Goal: Transaction & Acquisition: Book appointment/travel/reservation

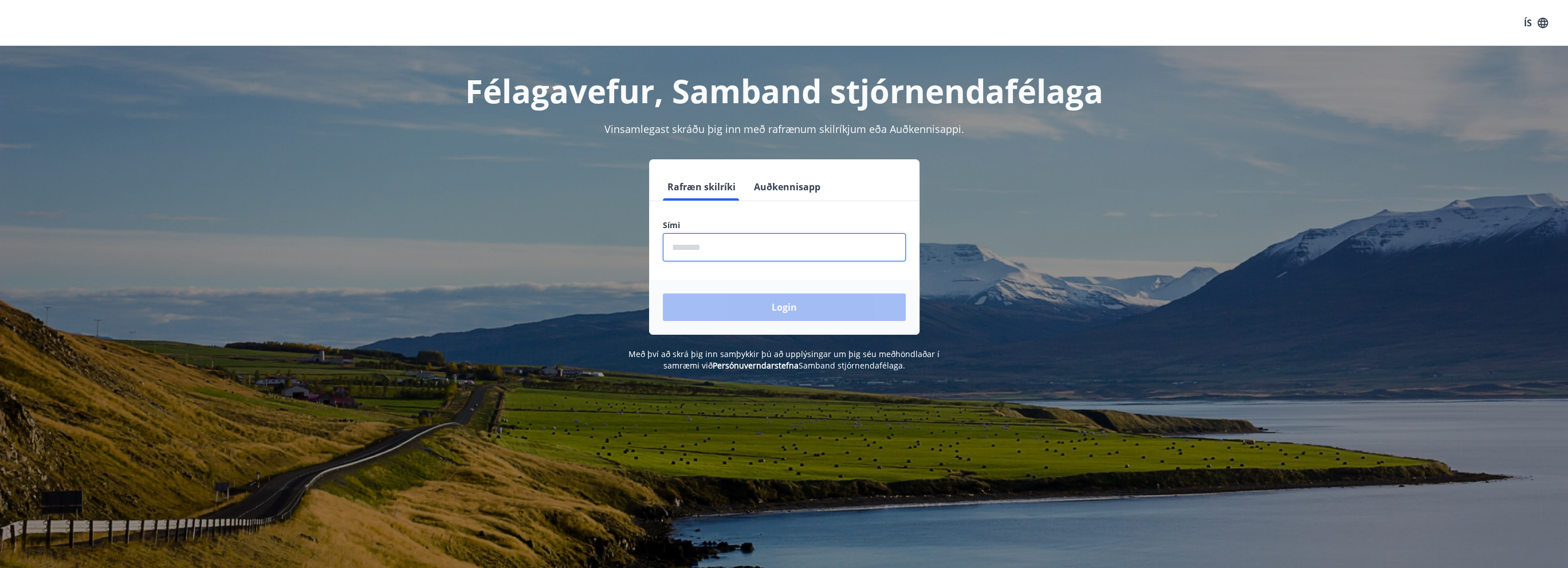
click at [737, 250] on input "phone" at bounding box center [784, 247] width 243 height 28
type input "********"
click at [793, 305] on button "Login" at bounding box center [784, 308] width 243 height 28
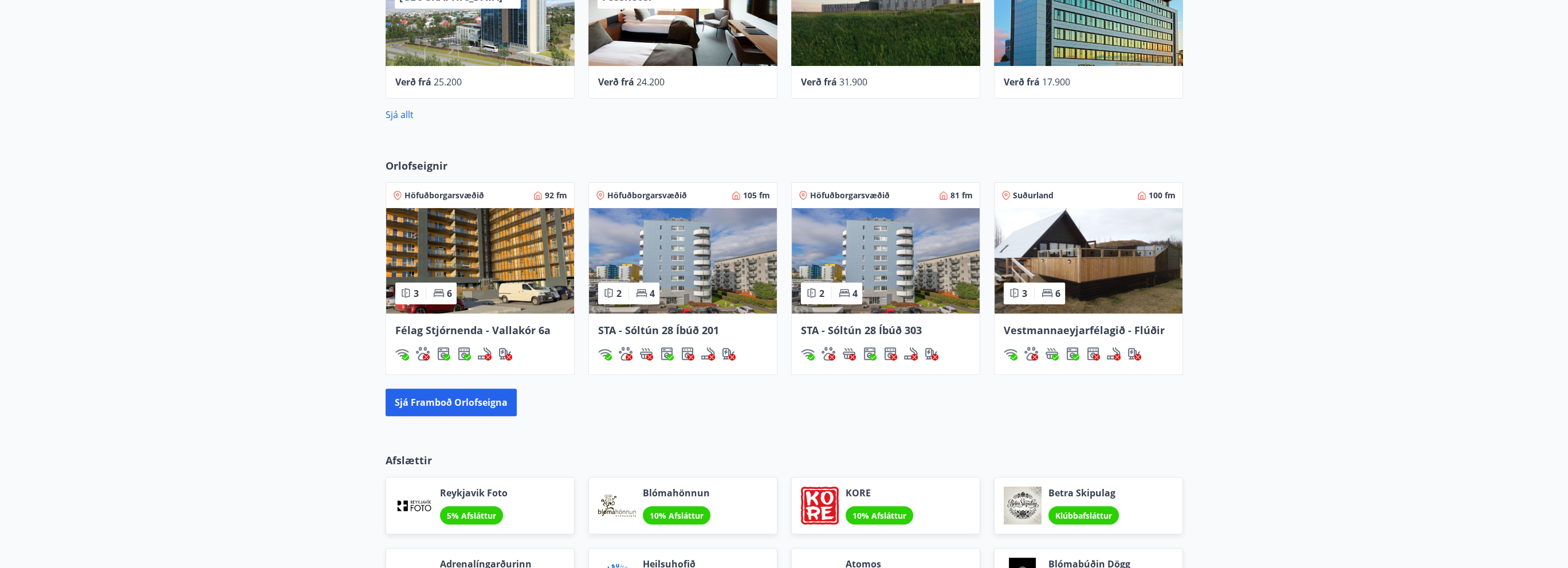
scroll to position [634, 0]
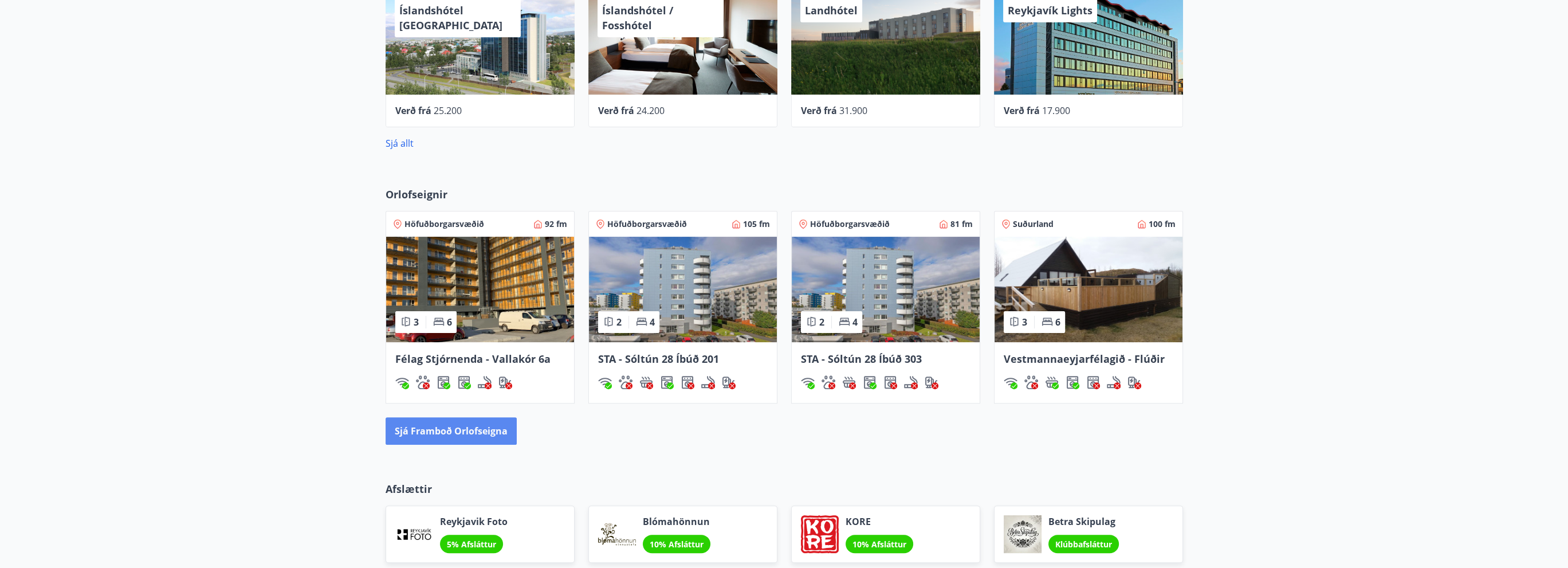
click at [466, 431] on button "Sjá framboð orlofseigna" at bounding box center [451, 432] width 132 height 28
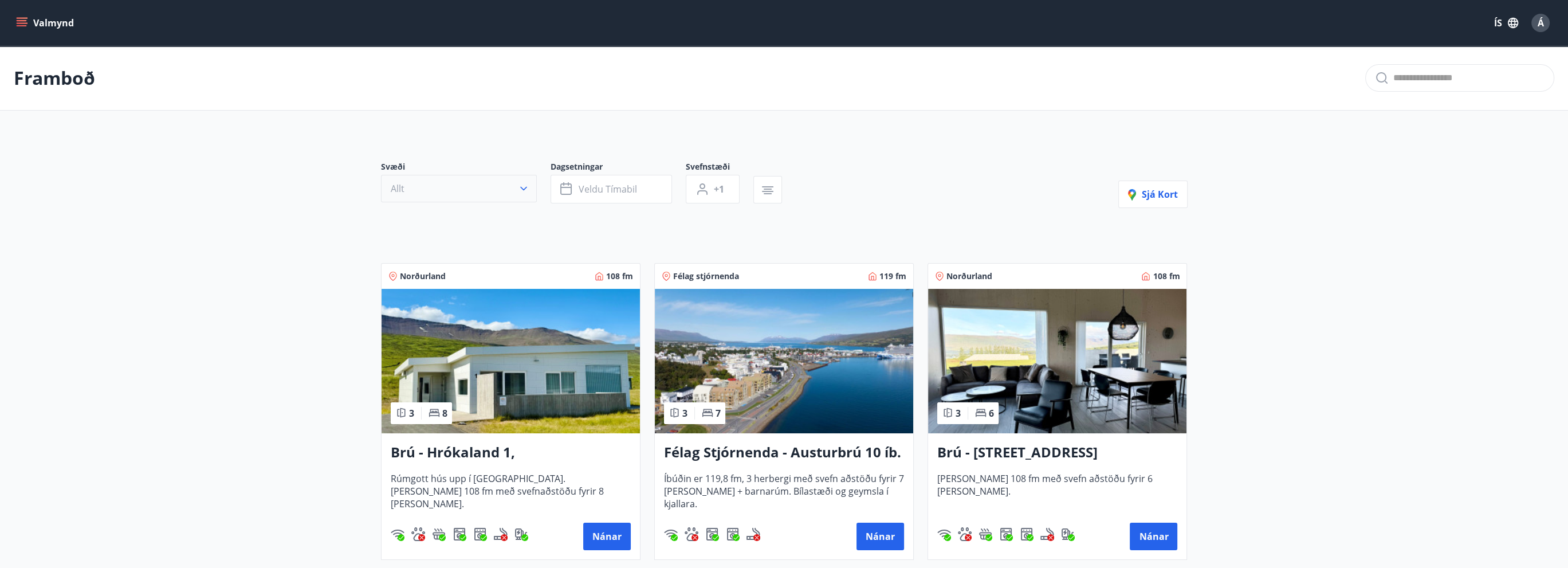
click at [521, 190] on icon "button" at bounding box center [523, 188] width 12 height 12
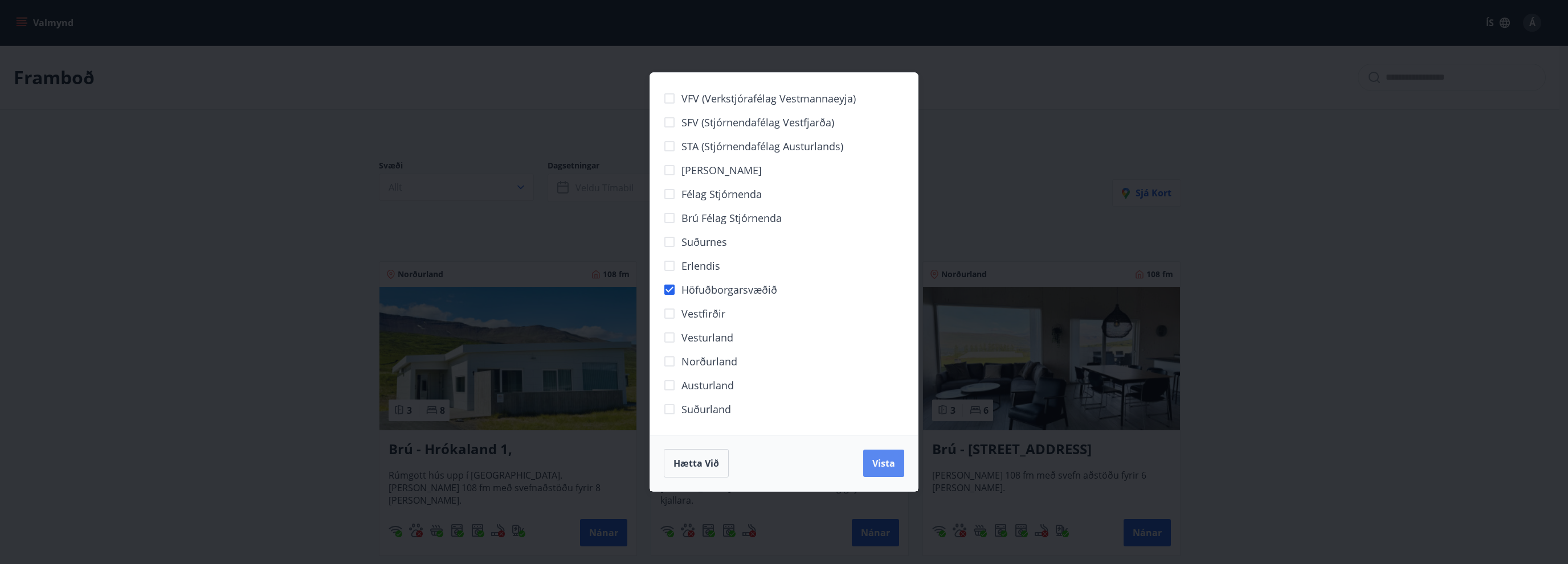
click at [877, 468] on span "Vista" at bounding box center [883, 464] width 23 height 12
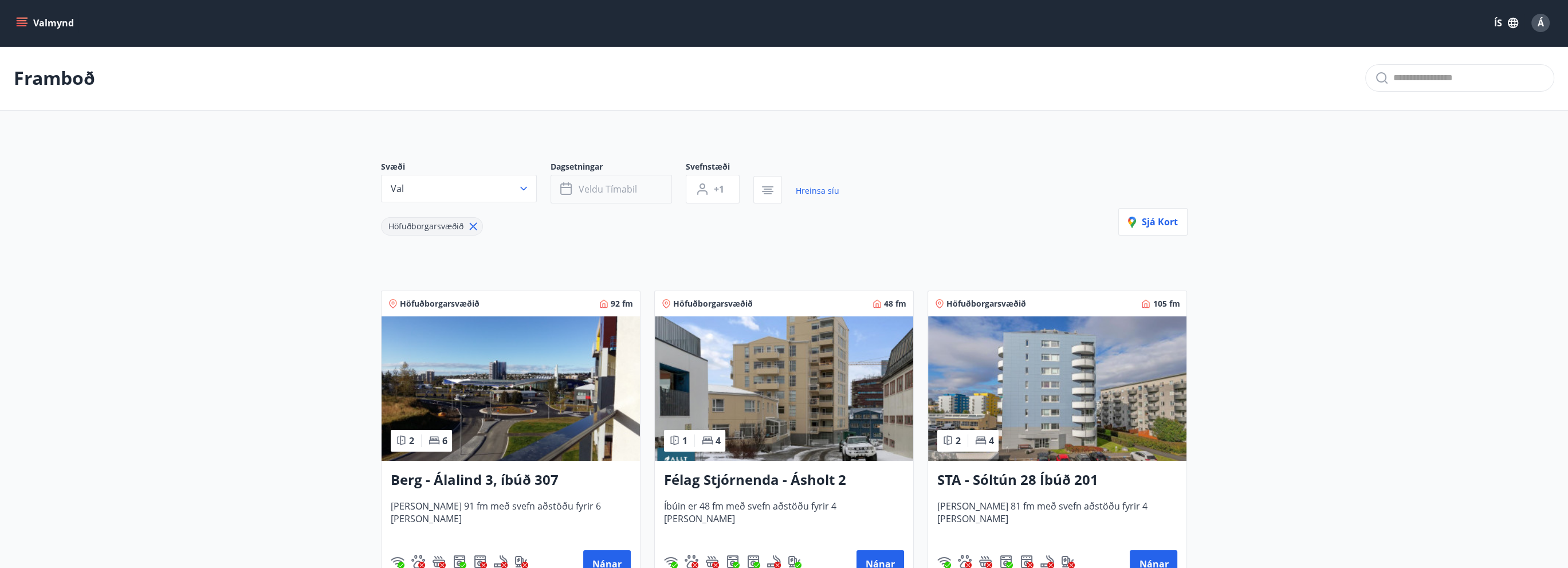
click at [579, 186] on span "Veldu tímabil" at bounding box center [608, 189] width 58 height 12
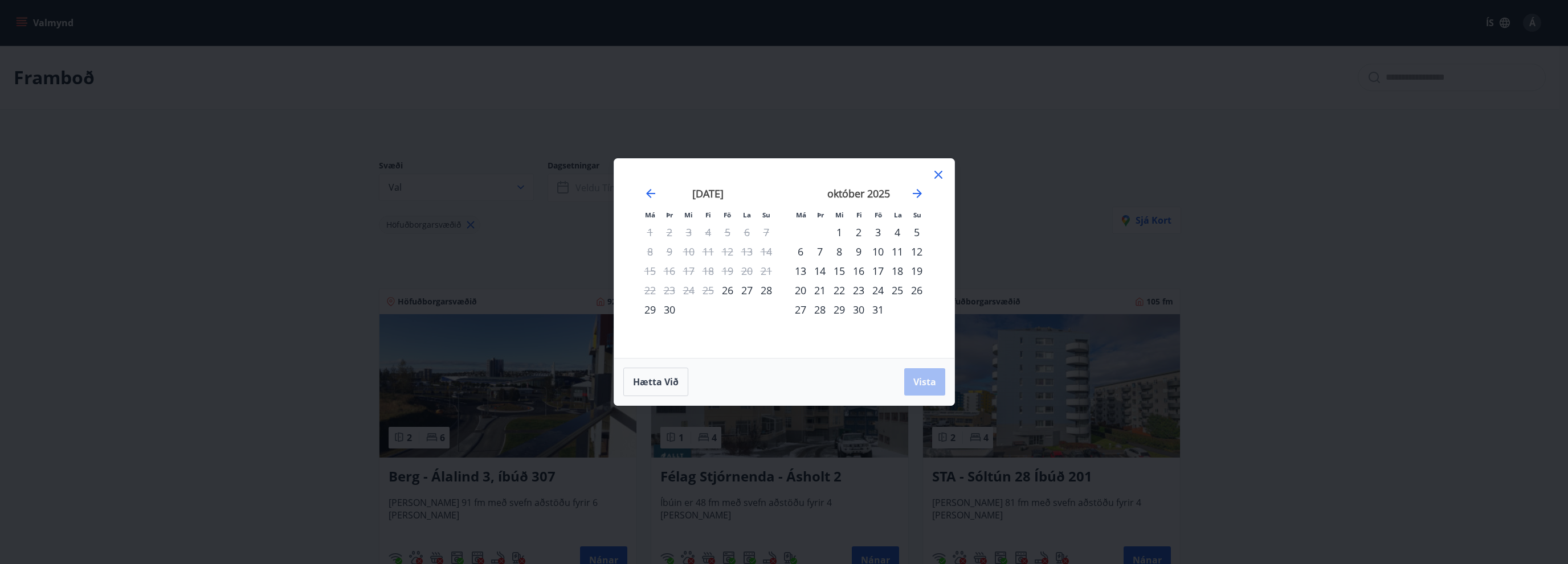
click at [822, 269] on div "14" at bounding box center [820, 271] width 19 height 19
click at [834, 269] on div "15" at bounding box center [839, 271] width 19 height 19
click at [922, 382] on span "Vista" at bounding box center [924, 382] width 23 height 12
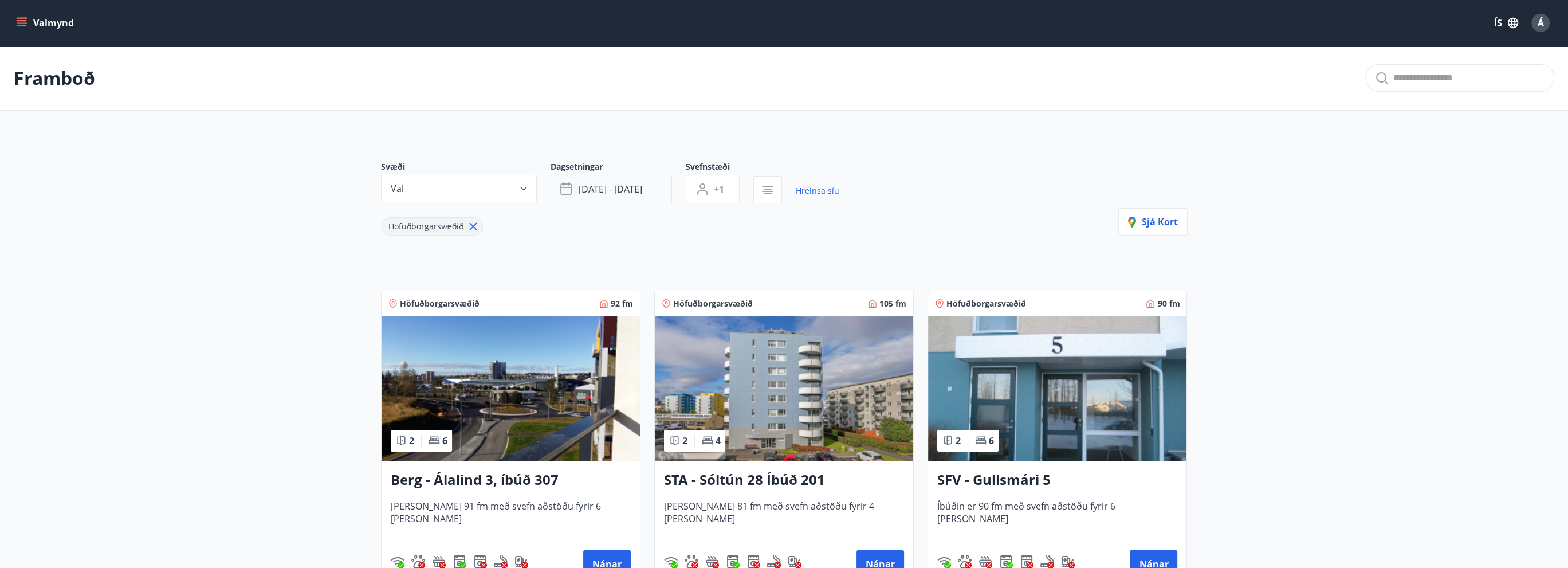
click at [571, 188] on icon "button" at bounding box center [568, 189] width 14 height 14
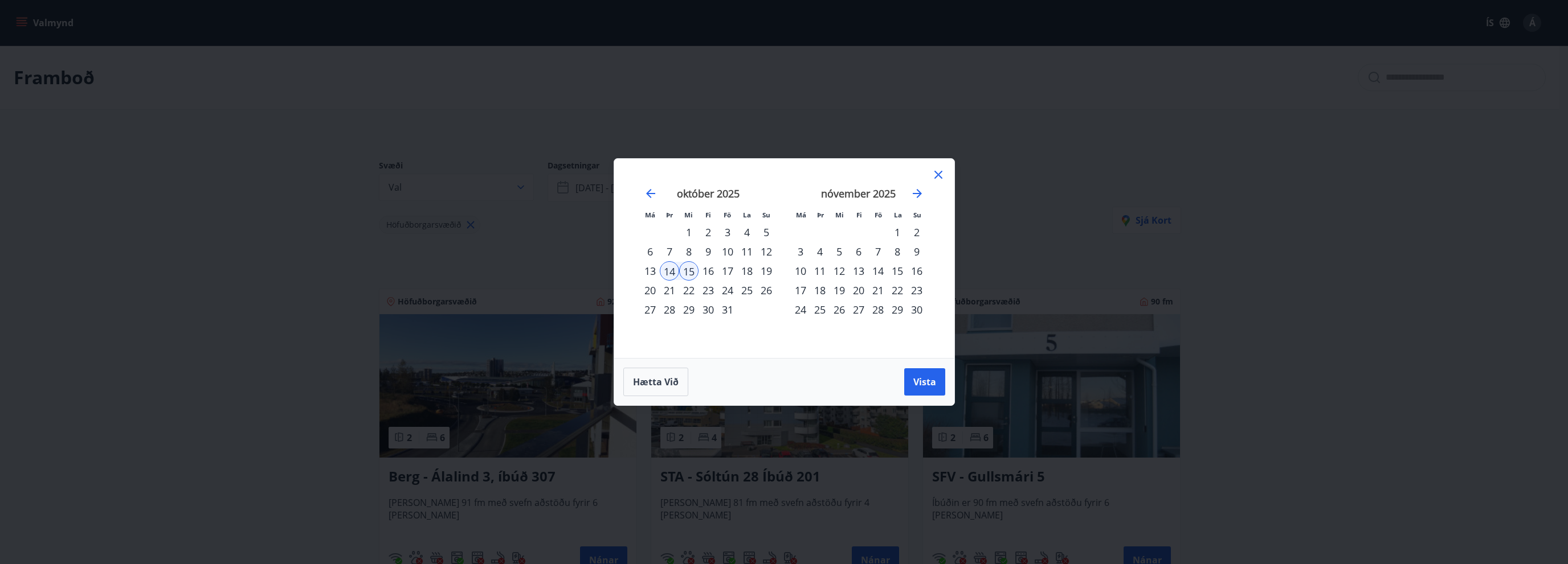
click at [667, 291] on div "21" at bounding box center [670, 290] width 19 height 19
click at [646, 292] on div "20" at bounding box center [650, 290] width 19 height 19
click at [665, 292] on div "21" at bounding box center [670, 290] width 19 height 19
click at [934, 378] on span "Vista" at bounding box center [924, 382] width 23 height 12
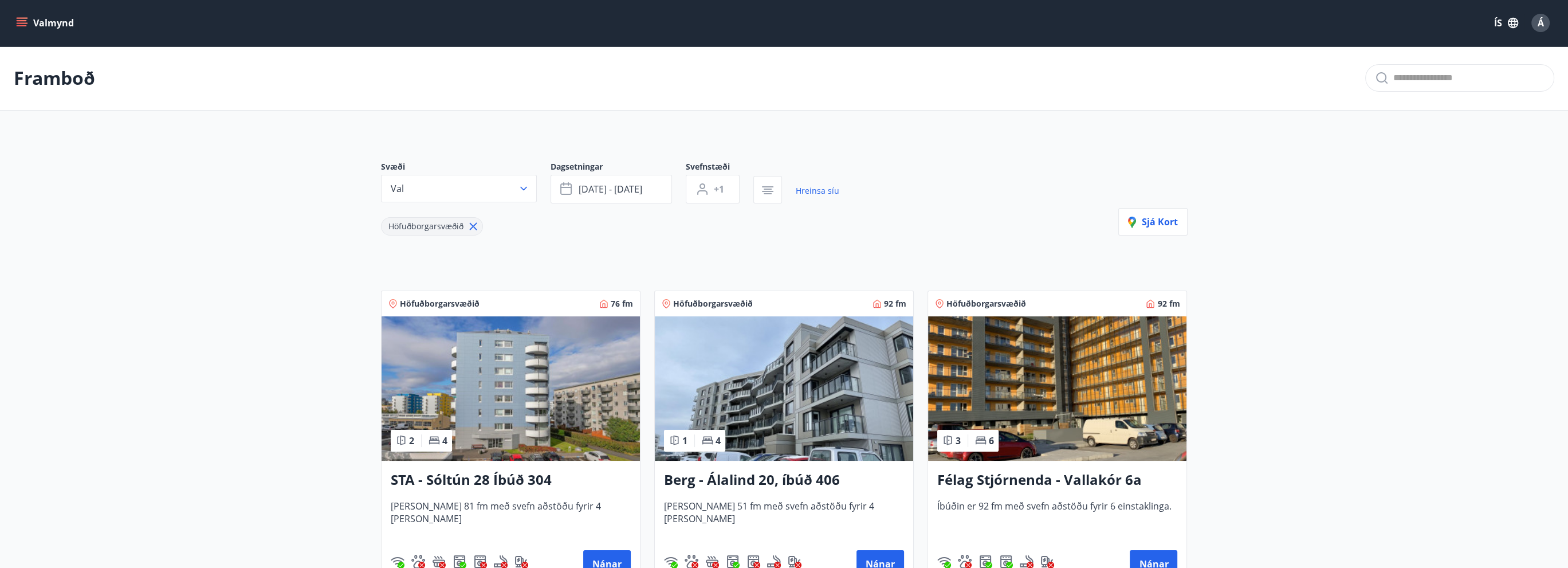
scroll to position [170, 0]
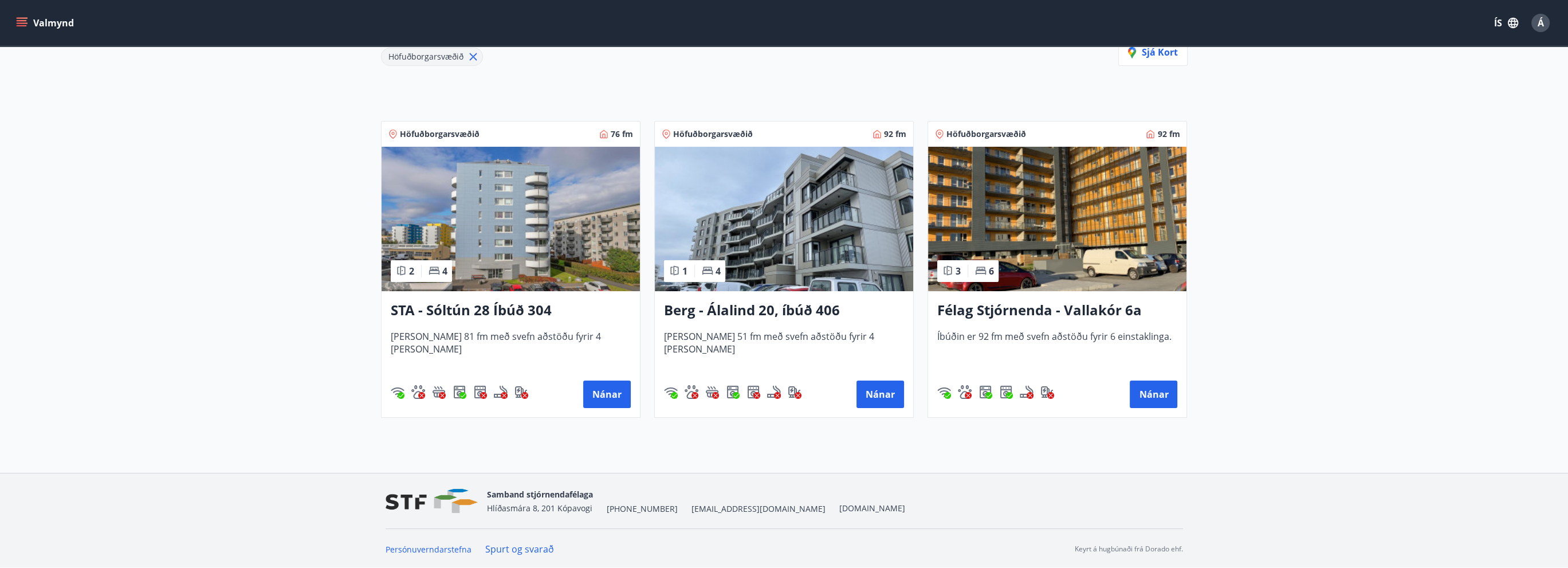
click at [602, 378] on div "STA - Sóltún 28 Íbúð 304 [PERSON_NAME] 81 fm með svefn aðstöðu fyrir 4 [PERSON_…" at bounding box center [510, 354] width 258 height 126
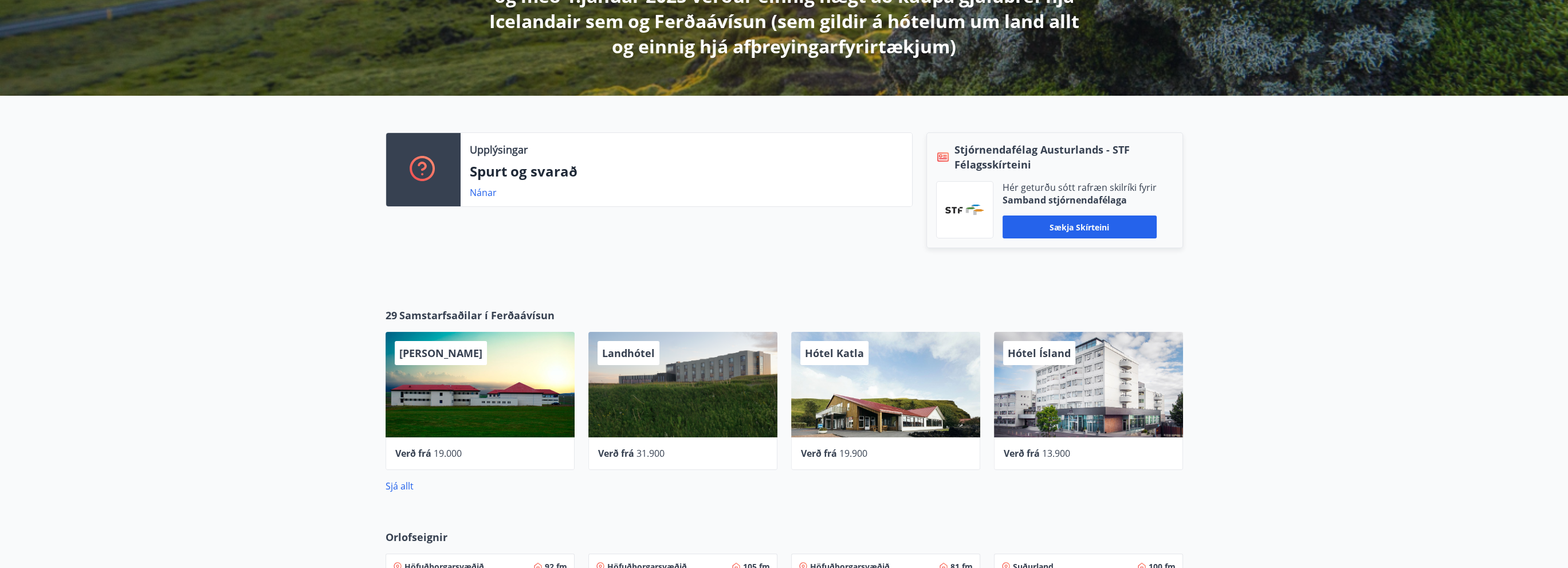
scroll to position [401, 0]
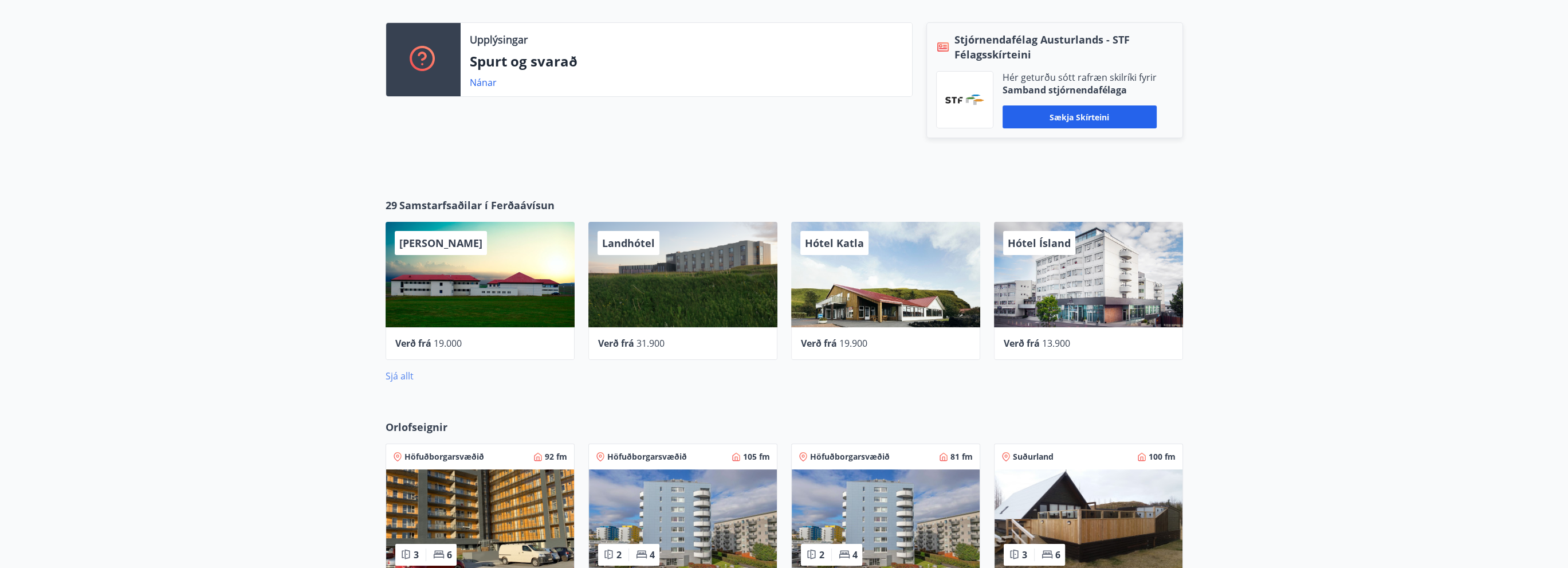
click at [401, 381] on link "Sjá allt" at bounding box center [399, 376] width 28 height 12
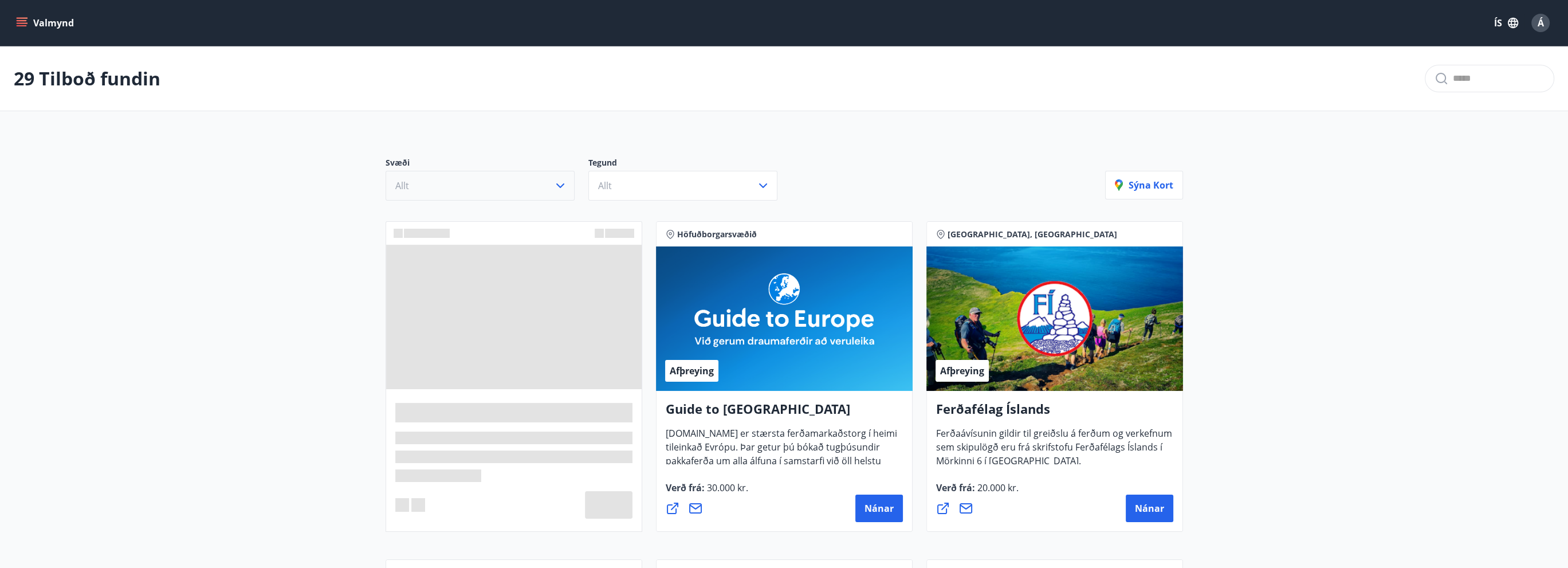
click at [550, 188] on button "Allt" at bounding box center [480, 186] width 189 height 30
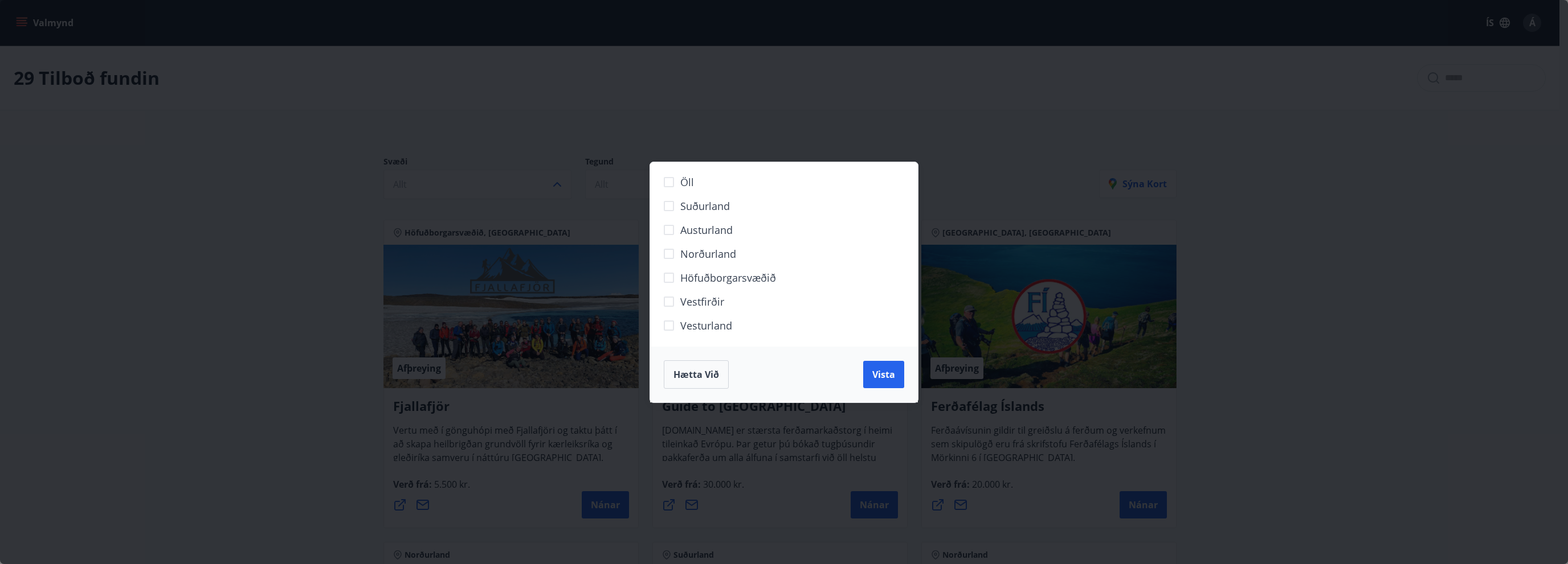
click at [699, 275] on span "Höfuðborgarsvæðið" at bounding box center [728, 278] width 96 height 15
click at [887, 377] on span "Vista" at bounding box center [883, 375] width 23 height 12
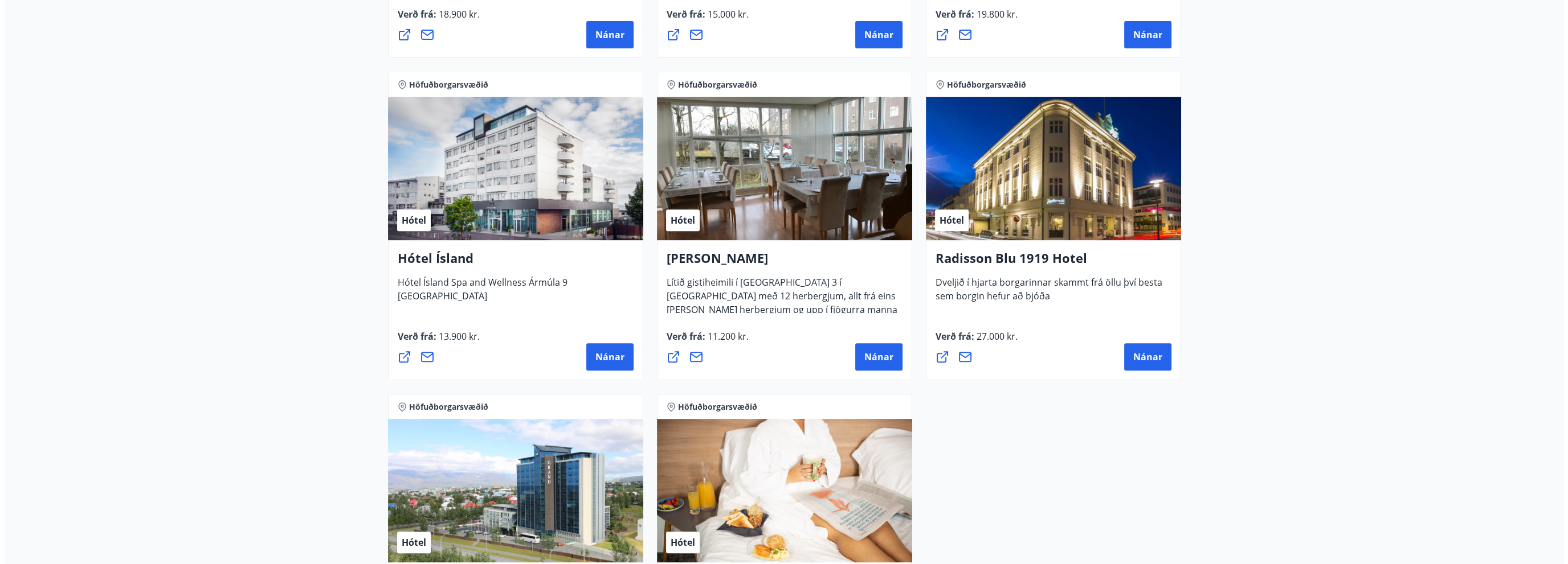
scroll to position [797, 0]
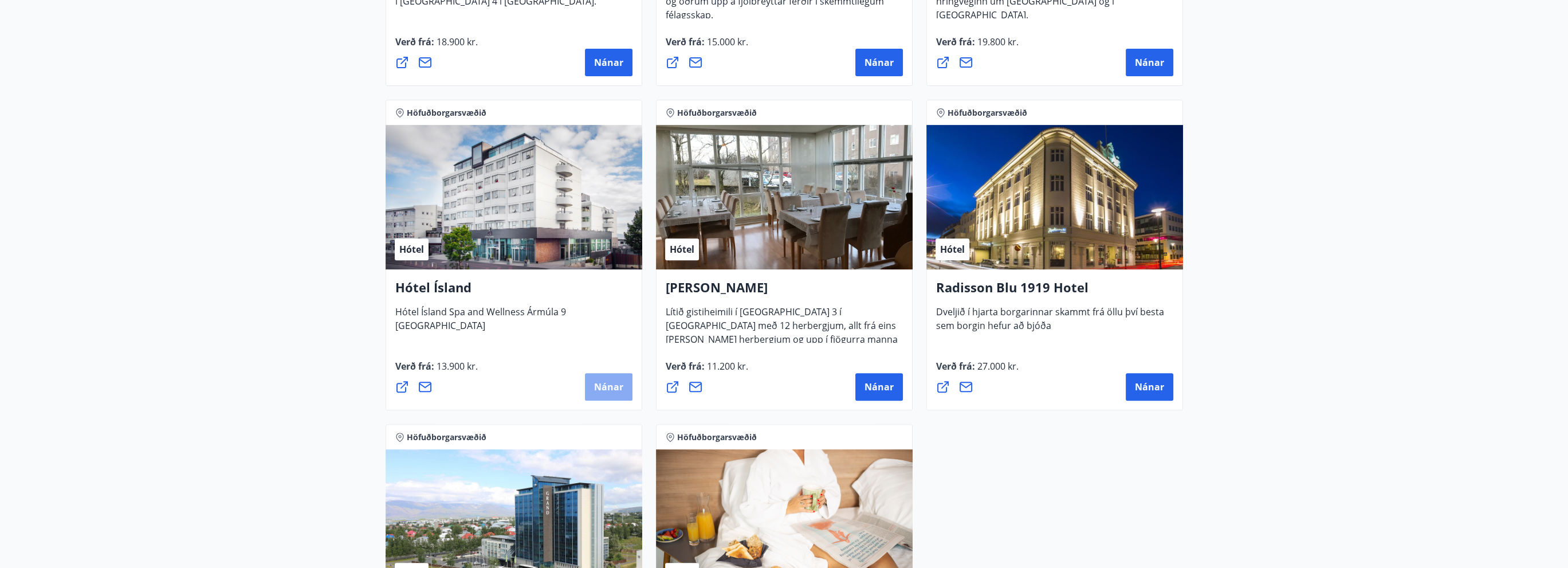
click at [594, 383] on span "Nánar" at bounding box center [609, 387] width 29 height 12
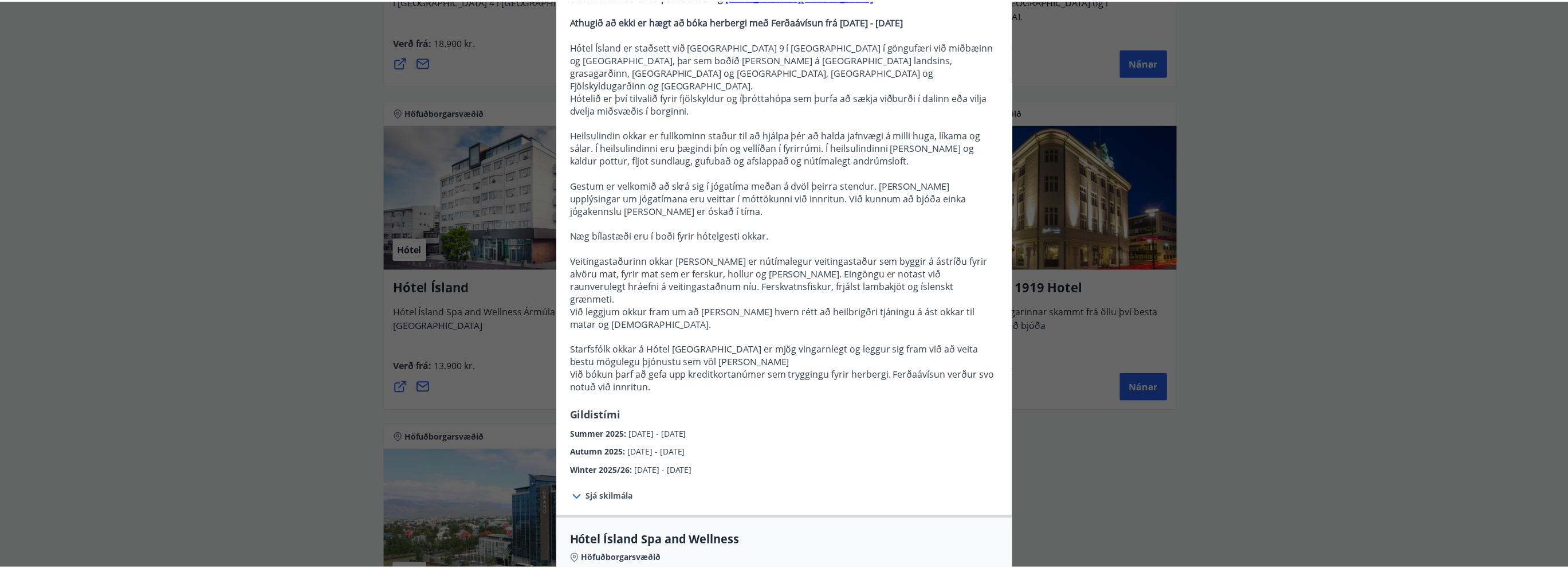
scroll to position [229, 0]
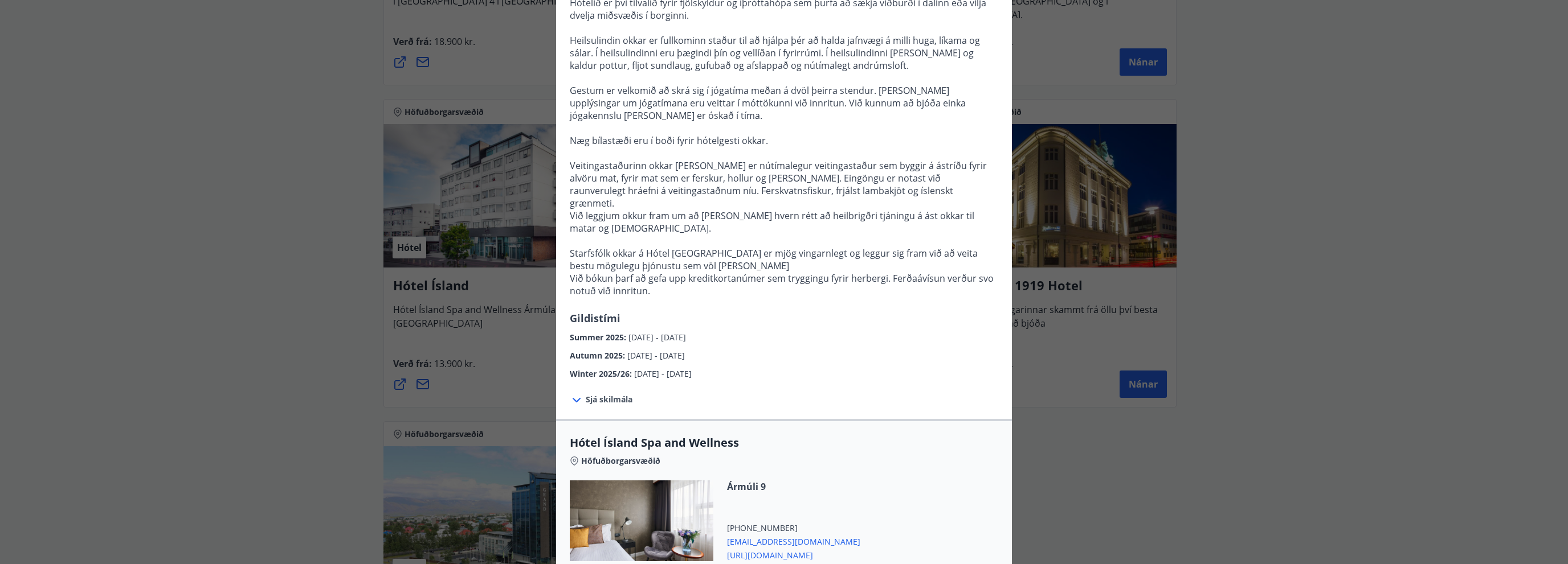
click at [602, 394] on span "Sjá skilmála" at bounding box center [609, 400] width 47 height 12
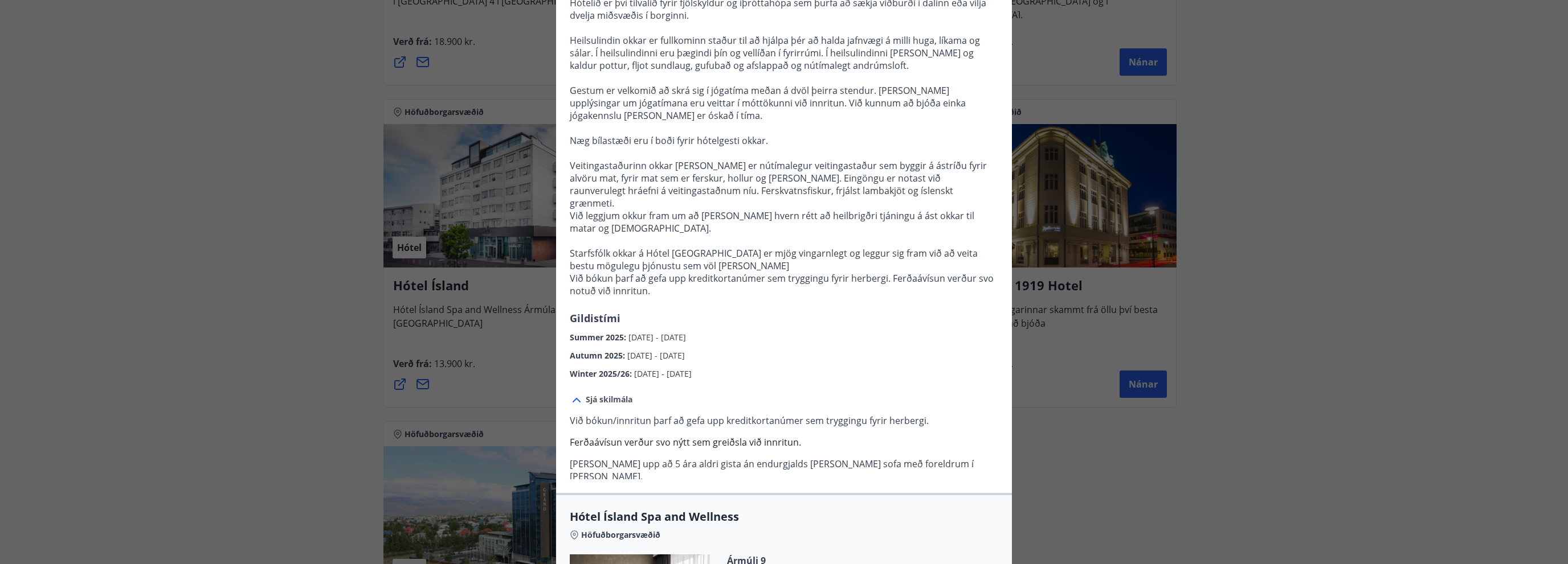
click at [263, 270] on div "Hótel Ísland Sendu skilaboð til að panta herbergi [EMAIL_ADDRESS][DOMAIN_NAME] …" at bounding box center [784, 54] width 1568 height 564
